Goal: Task Accomplishment & Management: Use online tool/utility

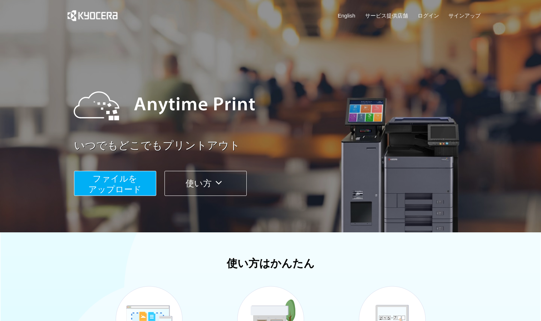
click at [150, 177] on button "ファイルを ​​アップロード" at bounding box center [115, 183] width 82 height 25
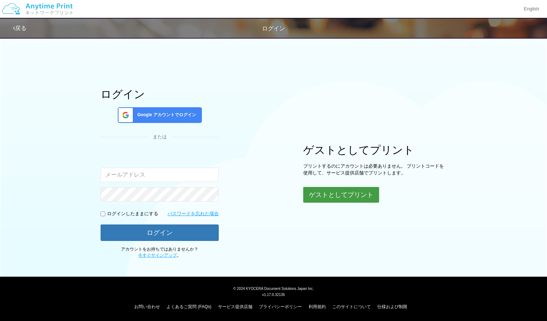
click at [373, 189] on button "ゲストとしてプリント" at bounding box center [341, 195] width 76 height 16
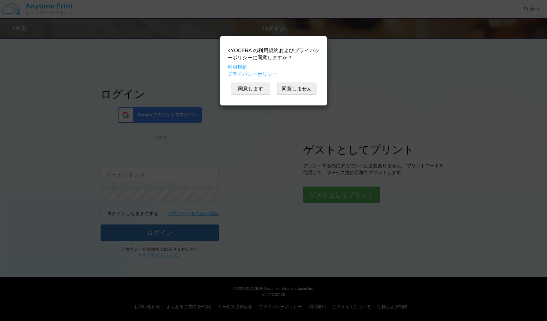
click at [239, 82] on div "KYOCERA の利用規約およびプライバシーポリシーに同意しますか？ 利用規約 プライバシーポリシー 同意します 同意しません" at bounding box center [273, 71] width 99 height 62
click at [247, 89] on button "同意します" at bounding box center [250, 89] width 39 height 12
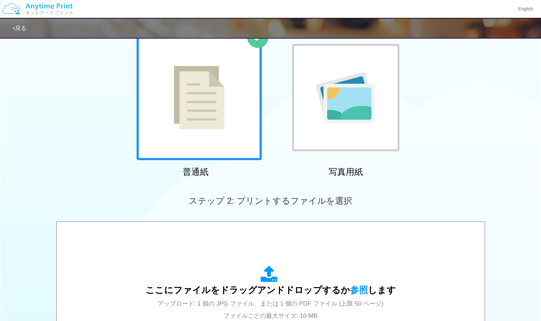
scroll to position [36, 0]
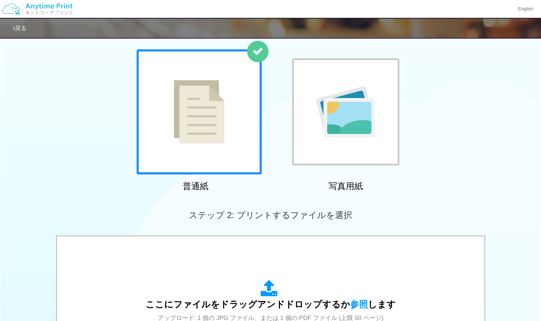
click at [230, 113] on div at bounding box center [199, 111] width 125 height 125
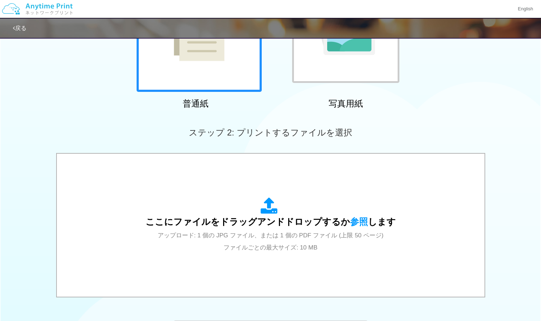
scroll to position [215, 0]
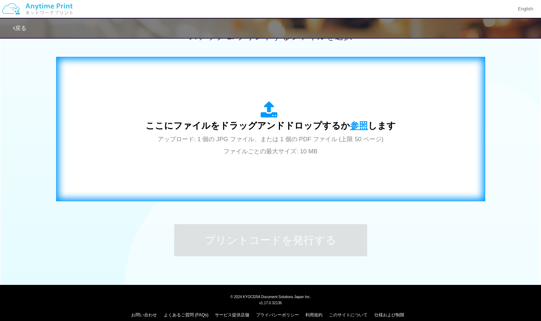
click at [363, 124] on span "参照" at bounding box center [359, 126] width 18 height 10
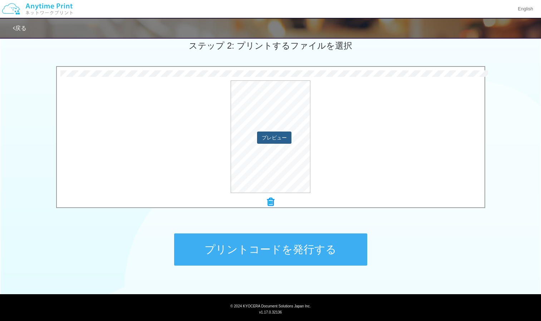
scroll to position [223, 0]
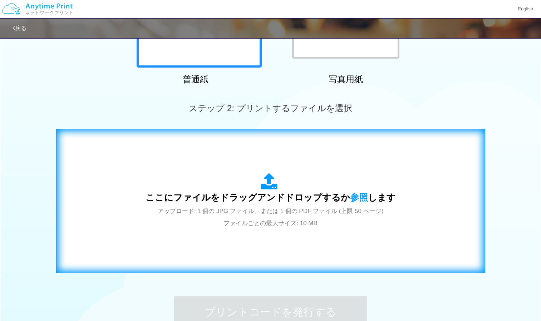
scroll to position [143, 0]
click at [358, 198] on span "参照" at bounding box center [359, 197] width 18 height 10
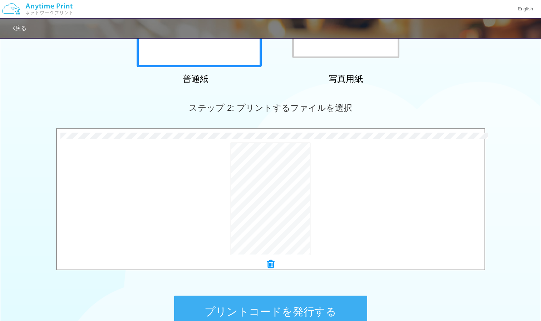
click at [282, 313] on button "プリントコードを発行する" at bounding box center [270, 312] width 193 height 32
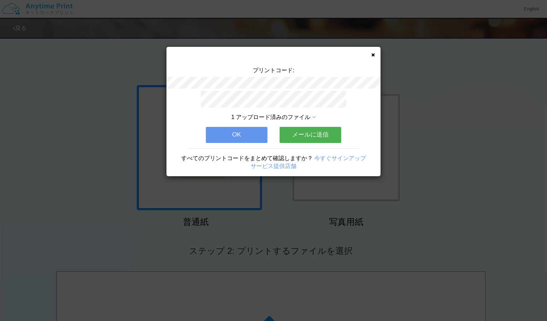
click at [301, 128] on button "メールに送信" at bounding box center [310, 135] width 62 height 16
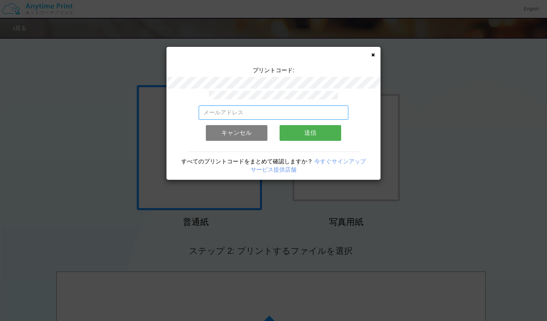
click at [245, 115] on input "email" at bounding box center [274, 113] width 150 height 14
click at [375, 55] on div "プリントコード: 有効なメールアドレスを入力してください。 このメールアドレスは、すでに別のアカウントと関連付けられています。 キャンセル 送信 すべてのプリ…" at bounding box center [273, 113] width 214 height 133
click at [374, 55] on icon at bounding box center [373, 55] width 4 height 5
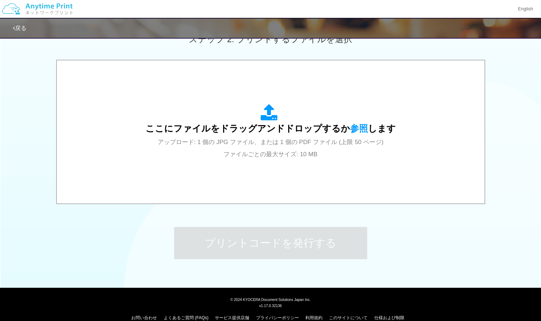
scroll to position [215, 0]
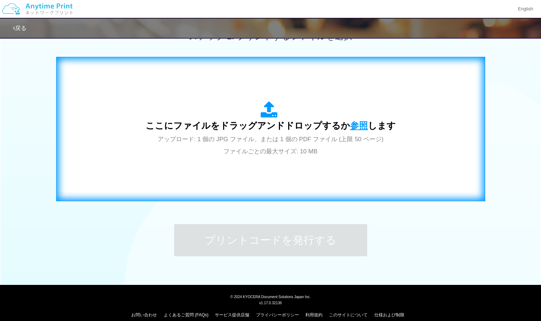
click at [356, 130] on span "参照" at bounding box center [359, 126] width 18 height 10
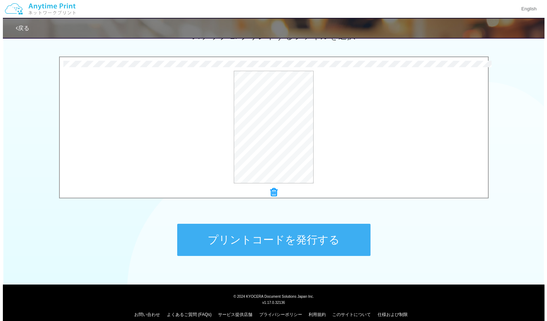
scroll to position [223, 0]
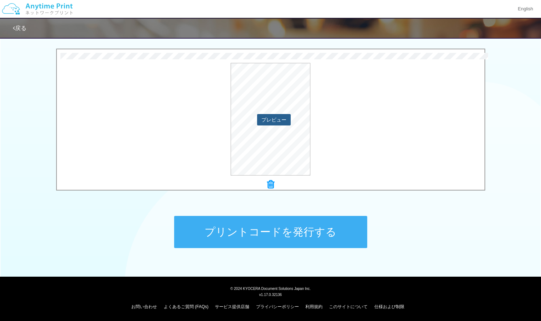
click at [282, 118] on button "プレビュー" at bounding box center [274, 119] width 34 height 11
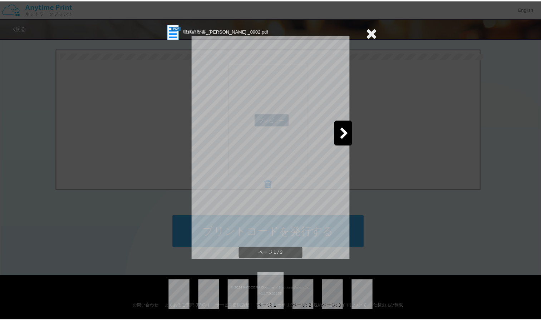
scroll to position [3, 0]
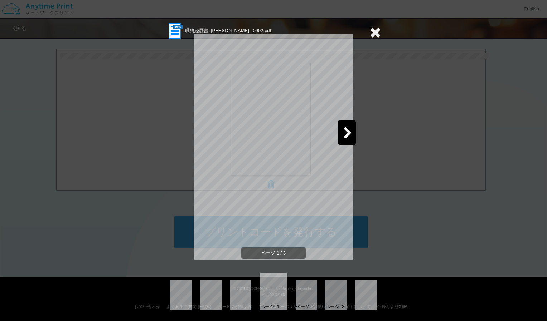
click at [344, 129] on icon at bounding box center [347, 133] width 9 height 13
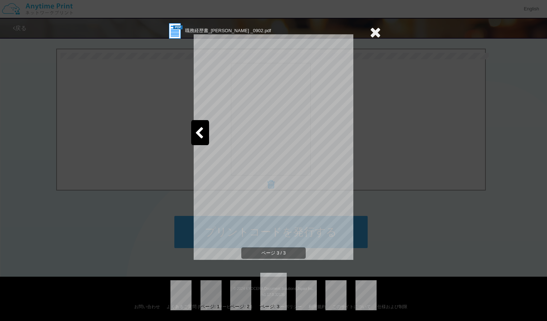
click at [374, 29] on icon at bounding box center [375, 32] width 11 height 14
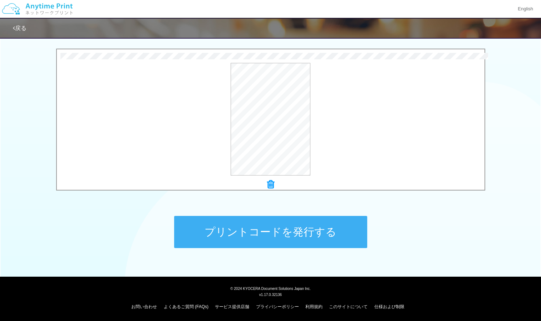
click at [272, 237] on button "プリントコードを発行する" at bounding box center [270, 232] width 193 height 32
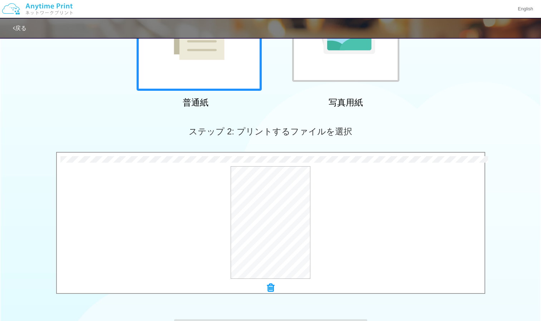
scroll to position [187, 0]
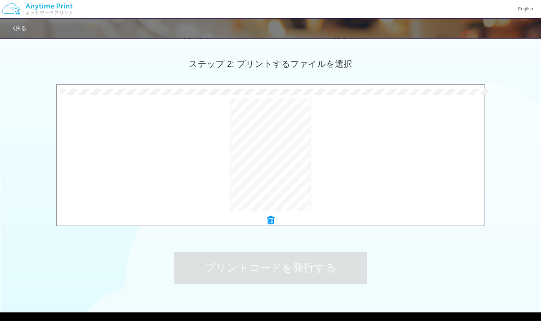
click at [264, 65] on span "ステップ 2: プリントするファイルを選択" at bounding box center [270, 64] width 163 height 10
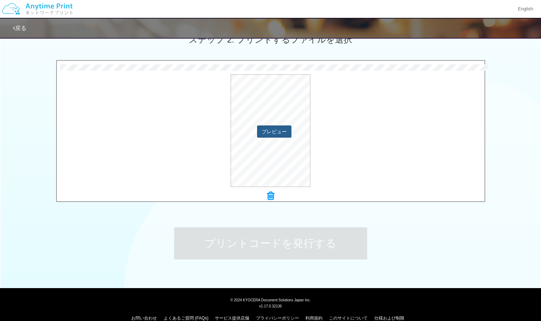
scroll to position [223, 0]
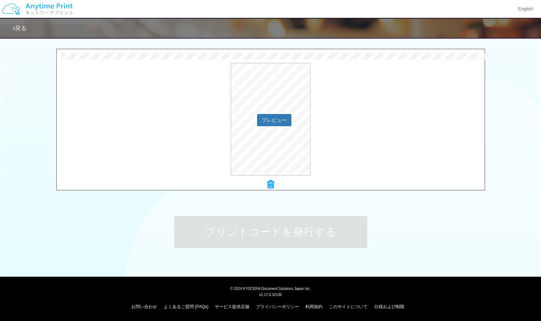
click at [352, 126] on div "プレビュー" at bounding box center [271, 119] width 428 height 113
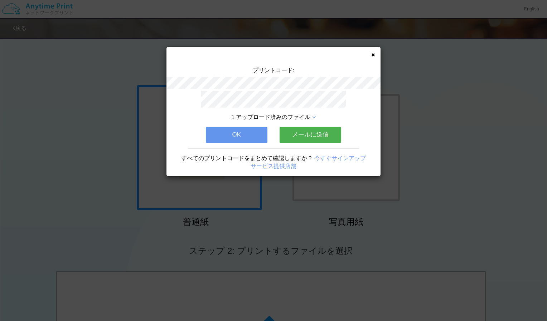
click at [372, 54] on icon at bounding box center [373, 55] width 4 height 5
